Goal: Transaction & Acquisition: Book appointment/travel/reservation

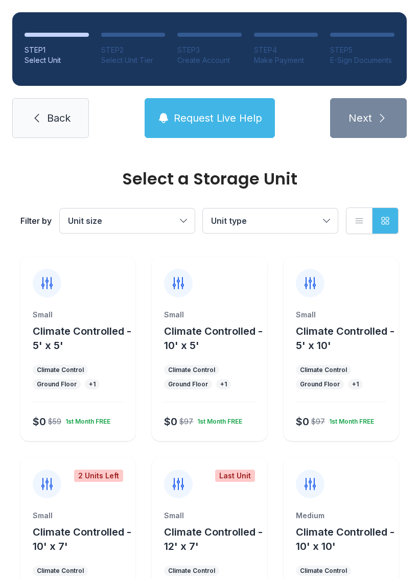
click at [61, 306] on div "Small Climate Controlled - 5' x 5' Climate Control Ground Floor + 1 $0 $59 1st …" at bounding box center [77, 349] width 115 height 185
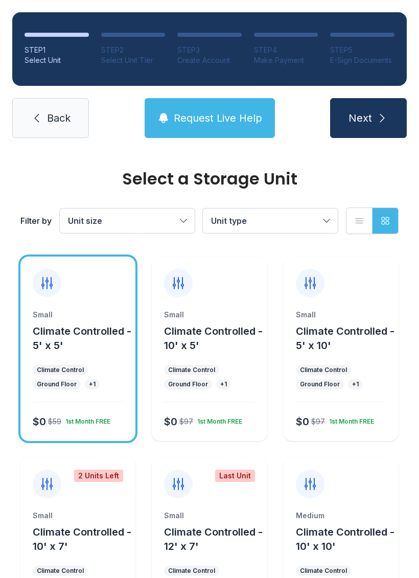
click at [390, 126] on button "Next" at bounding box center [368, 118] width 77 height 40
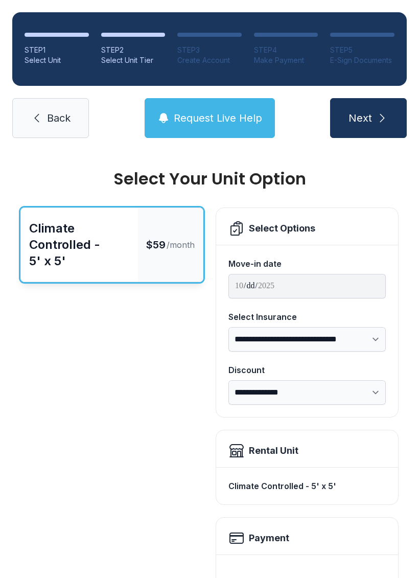
click at [369, 114] on span "Next" at bounding box center [361, 118] width 24 height 14
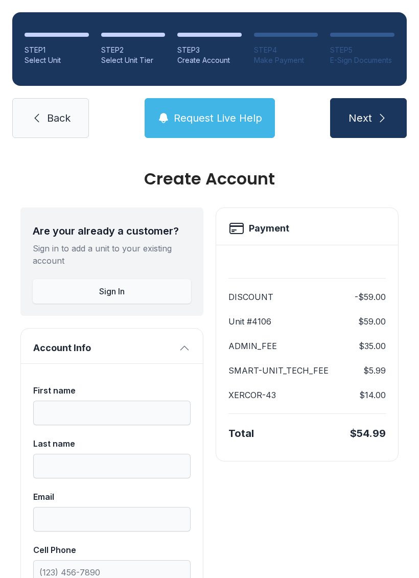
click at [39, 125] on link "Back" at bounding box center [50, 118] width 77 height 40
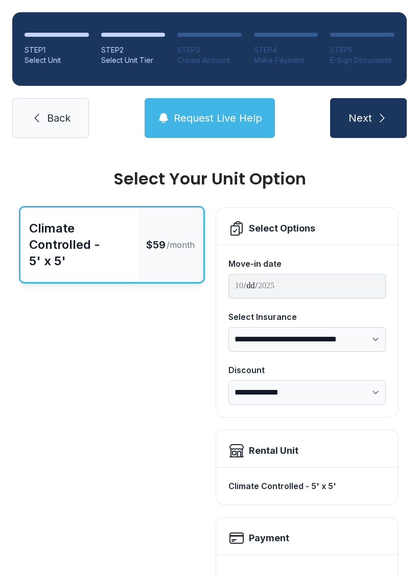
click at [28, 128] on link "Back" at bounding box center [50, 118] width 77 height 40
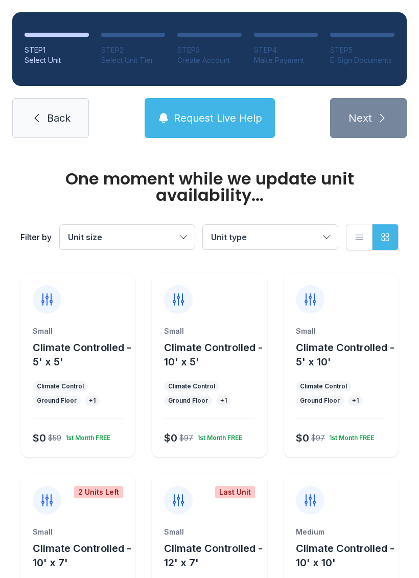
click at [28, 122] on link "Back" at bounding box center [50, 118] width 77 height 40
